Goal: Find specific page/section: Find specific page/section

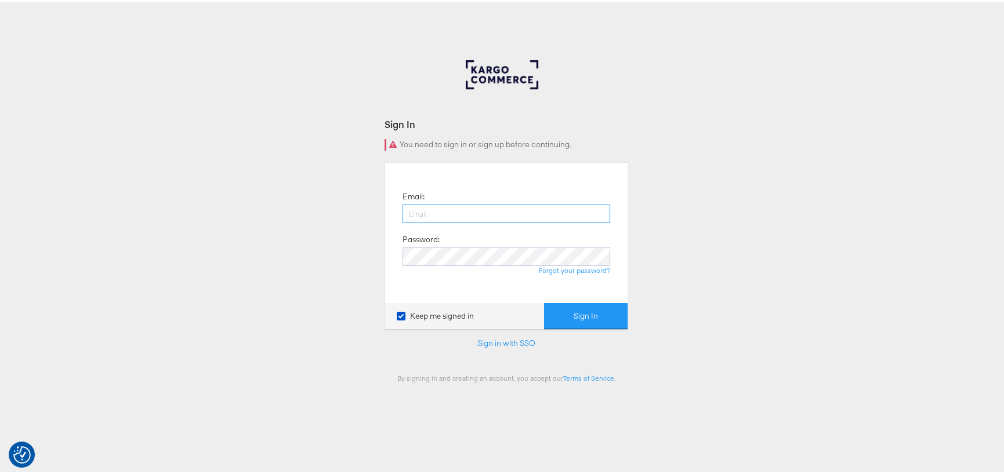
click at [544, 301] on button "Sign In" at bounding box center [585, 314] width 83 height 26
type input "[PERSON_NAME][EMAIL_ADDRESS][PERSON_NAME][DOMAIN_NAME]"
click at [584, 310] on button "Sign In" at bounding box center [585, 314] width 83 height 26
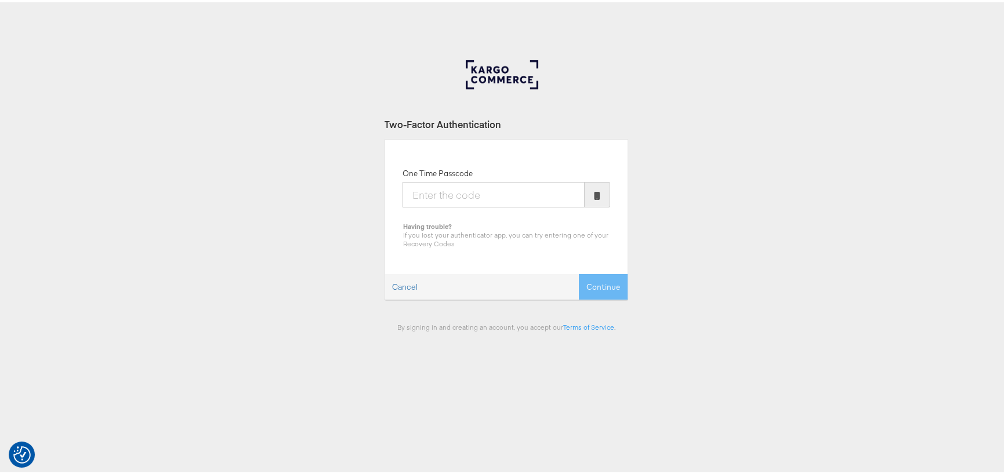
click at [478, 190] on input "One Time Passcode" at bounding box center [493, 193] width 182 height 26
click at [464, 182] on input "One Time Passcode" at bounding box center [493, 193] width 182 height 26
type input "181440"
click at [591, 283] on button "Continue" at bounding box center [603, 285] width 49 height 26
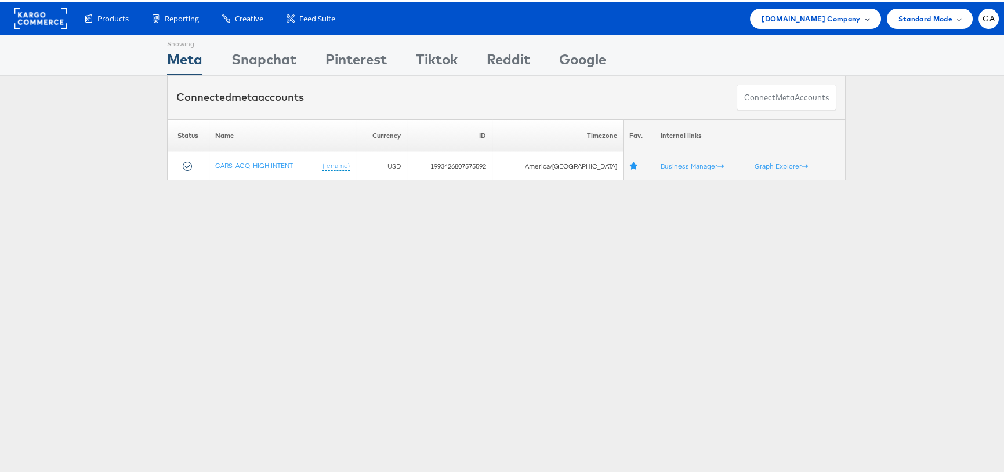
click at [809, 20] on span "[DOMAIN_NAME] Company" at bounding box center [810, 16] width 99 height 12
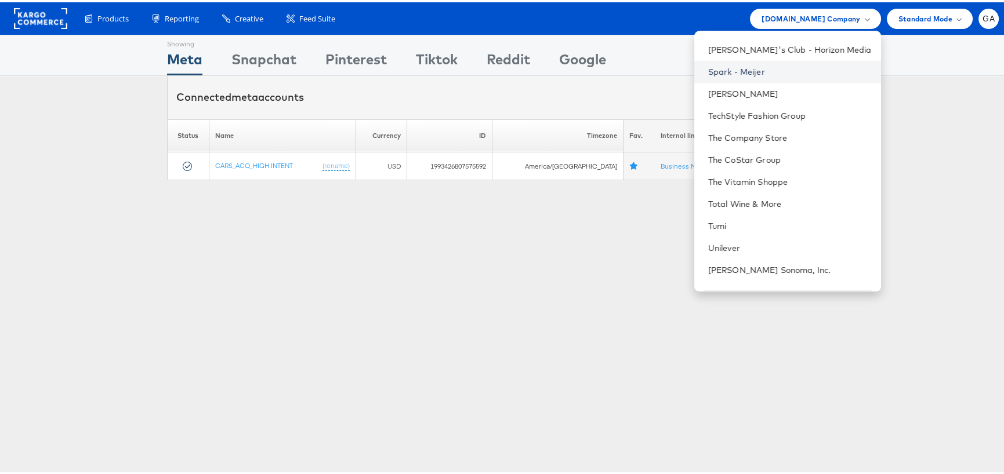
scroll to position [1066, 0]
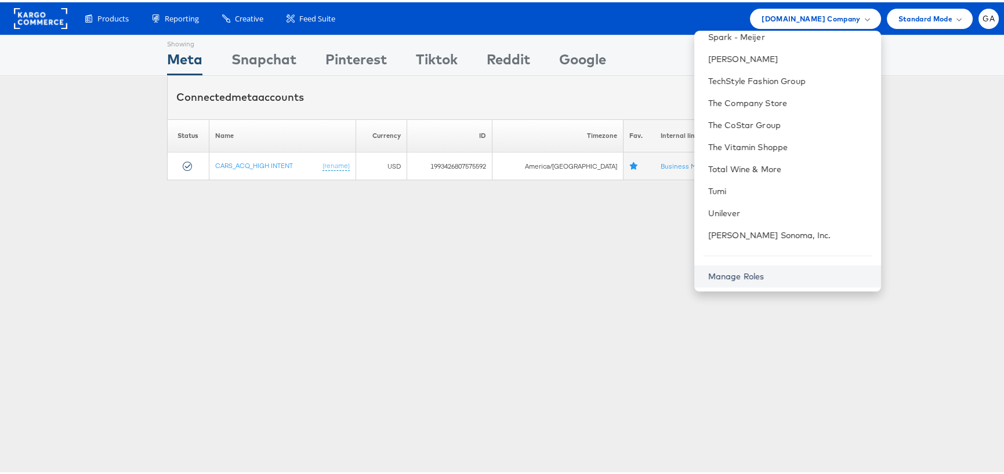
click at [749, 274] on link "Manage Roles" at bounding box center [736, 274] width 56 height 10
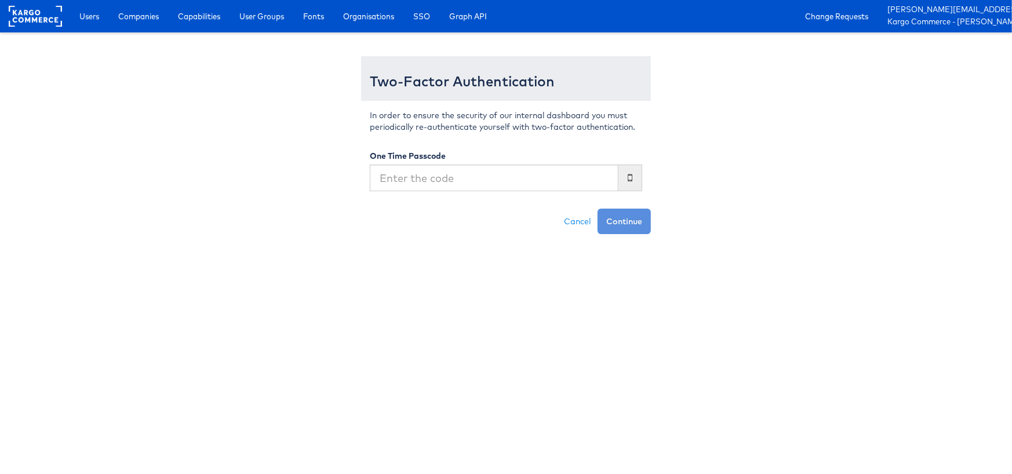
click at [458, 184] on input "text" at bounding box center [494, 178] width 249 height 27
type input "557580"
click at [629, 220] on button "Continue" at bounding box center [624, 222] width 53 height 26
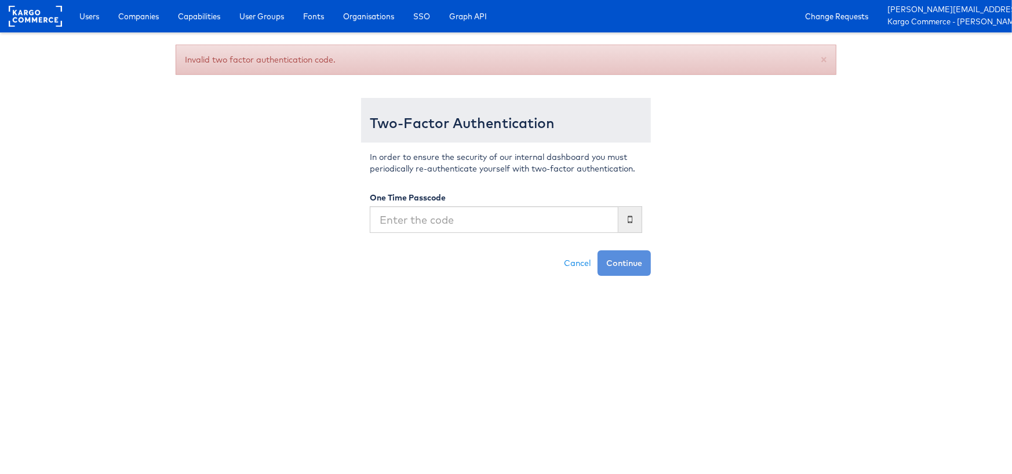
click at [452, 220] on input "text" at bounding box center [494, 219] width 249 height 27
type input "557580"
click at [598, 250] on button "Continue" at bounding box center [624, 263] width 53 height 26
click at [452, 220] on input "text" at bounding box center [494, 219] width 249 height 27
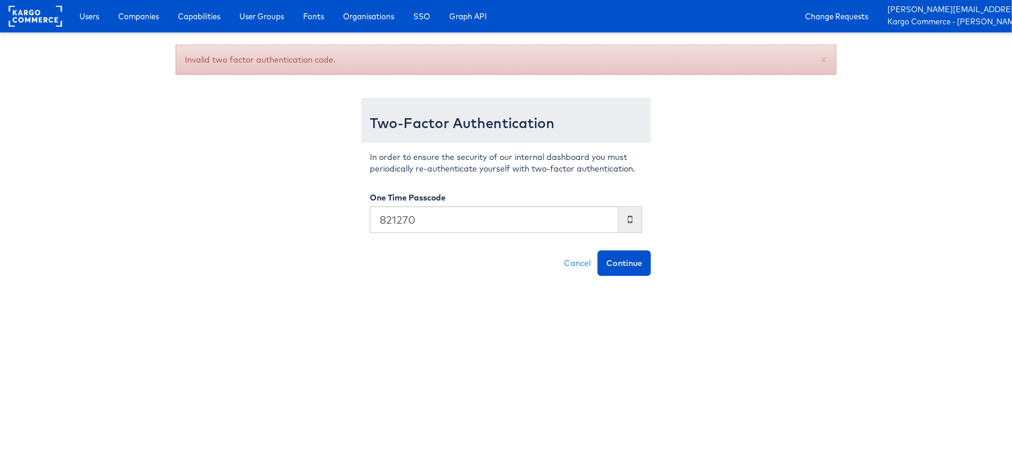
type input "821270"
click at [598, 250] on button "Continue" at bounding box center [624, 263] width 53 height 26
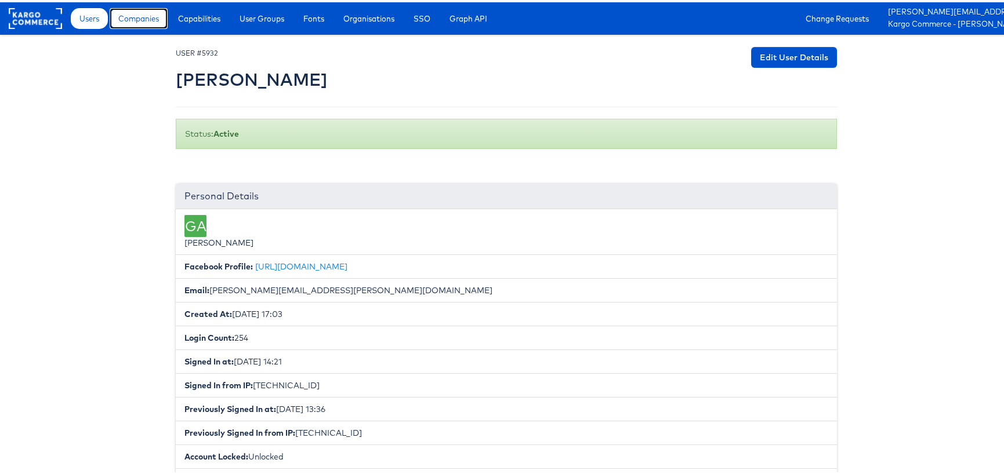
click at [139, 18] on span "Companies" at bounding box center [138, 16] width 41 height 12
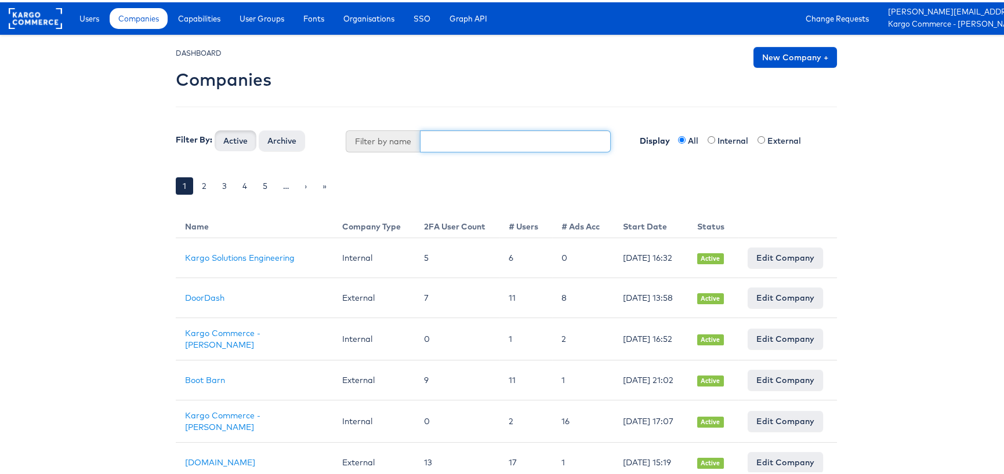
click at [459, 140] on input "text" at bounding box center [515, 139] width 191 height 22
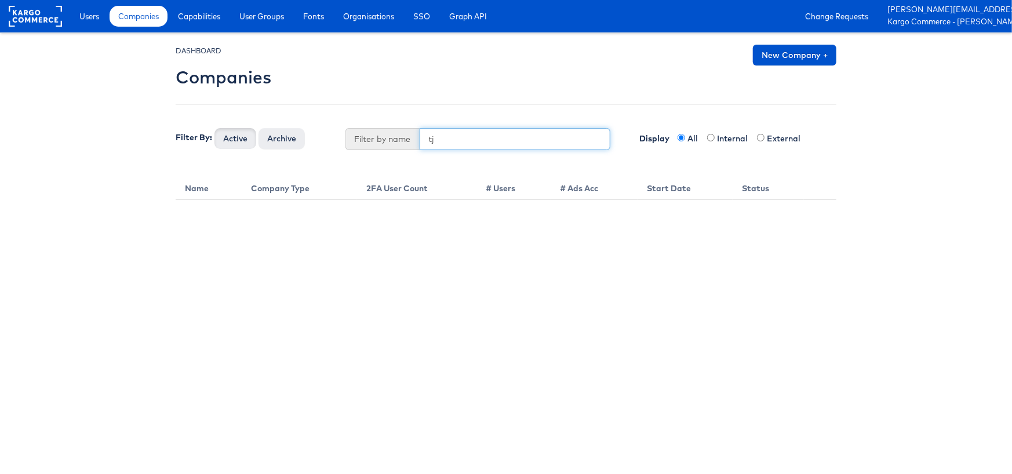
type input "t"
